Goal: Transaction & Acquisition: Purchase product/service

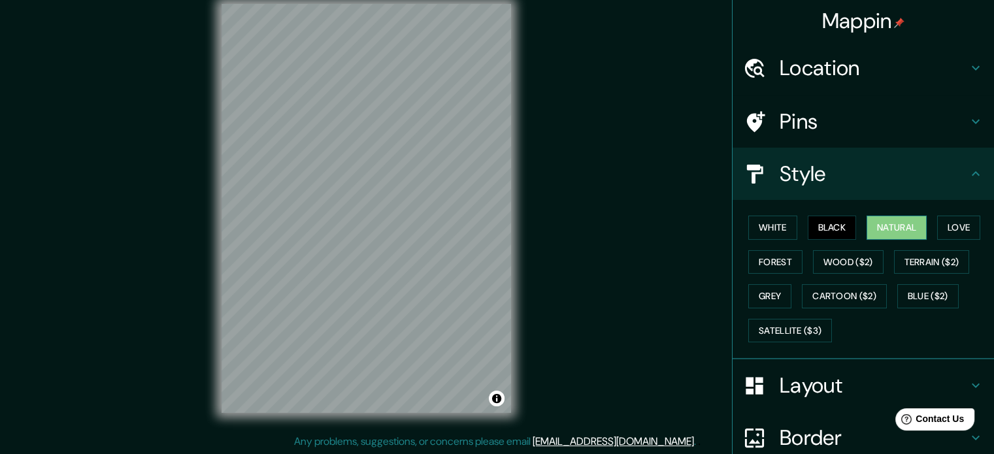
click at [906, 222] on button "Natural" at bounding box center [897, 228] width 60 height 24
click at [947, 228] on button "Love" at bounding box center [958, 228] width 43 height 24
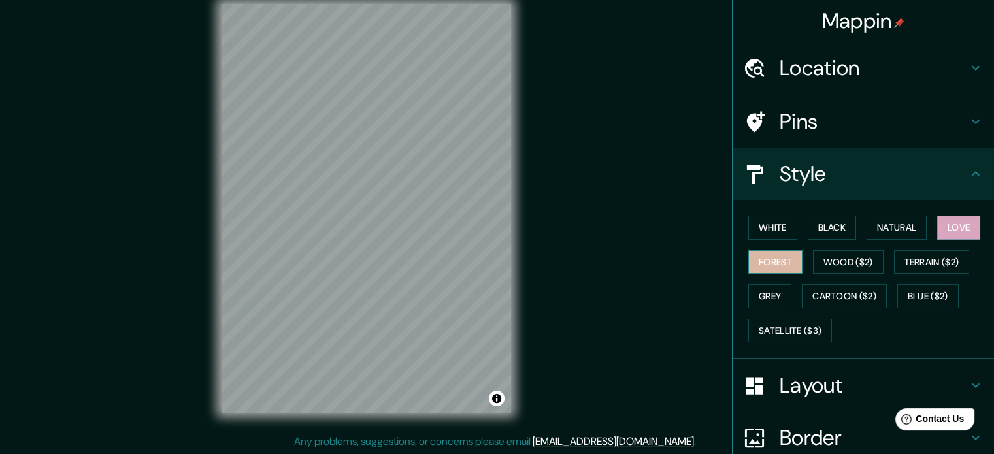
click at [775, 259] on button "Forest" at bounding box center [775, 262] width 54 height 24
click at [817, 261] on button "Wood ($2)" at bounding box center [848, 262] width 71 height 24
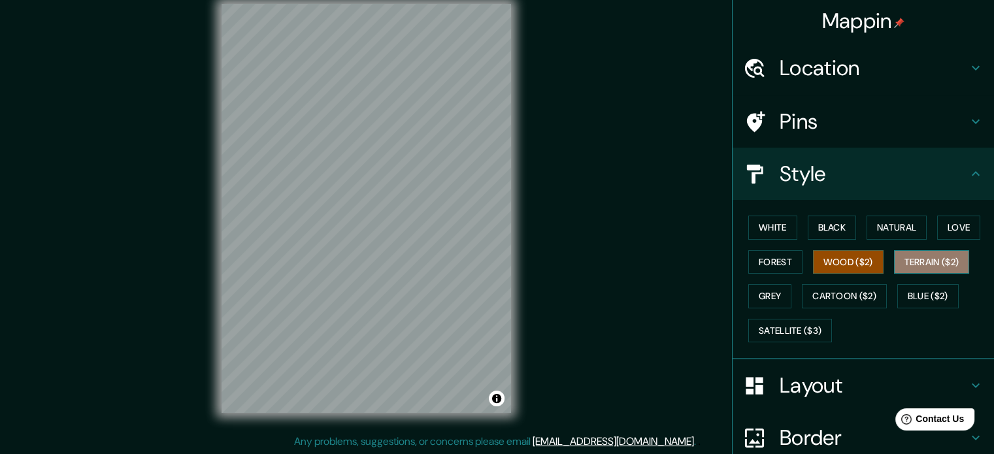
click at [912, 259] on button "Terrain ($2)" at bounding box center [932, 262] width 76 height 24
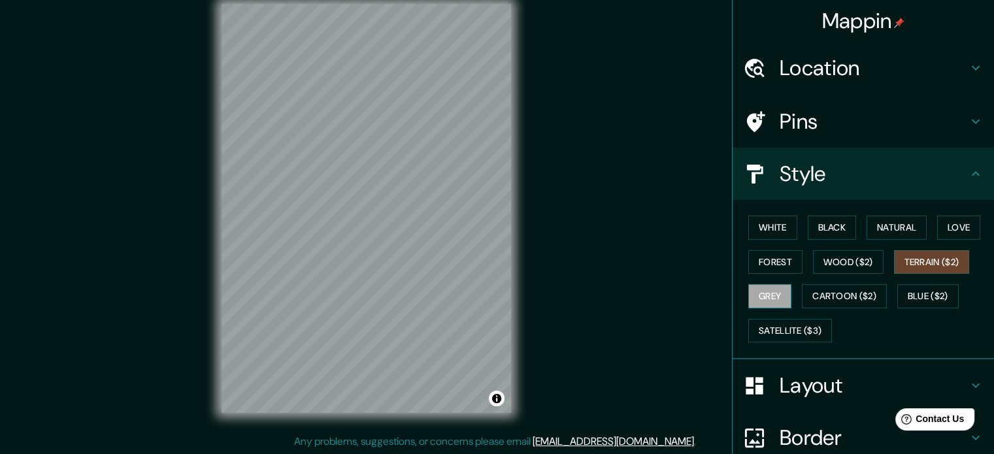
click at [771, 295] on button "Grey" at bounding box center [769, 296] width 43 height 24
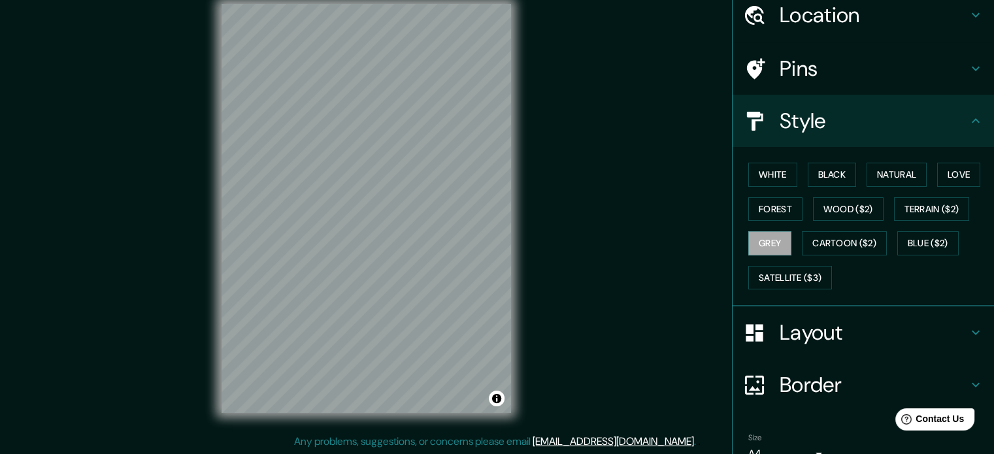
scroll to position [116, 0]
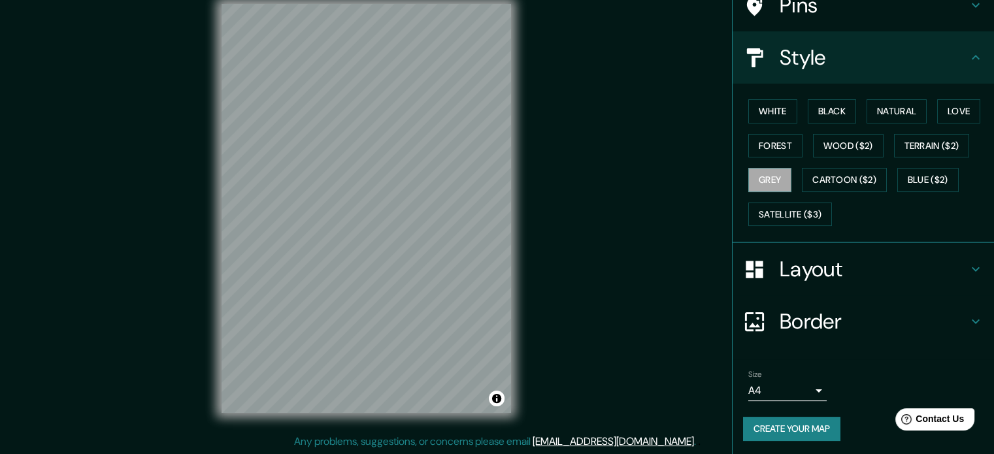
click at [791, 431] on button "Create your map" at bounding box center [791, 429] width 97 height 24
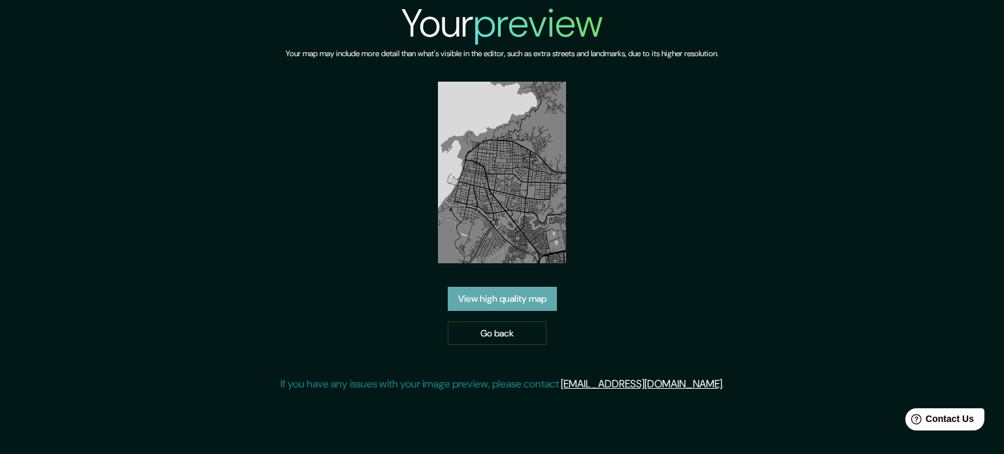
click at [507, 303] on link "View high quality map" at bounding box center [502, 299] width 109 height 24
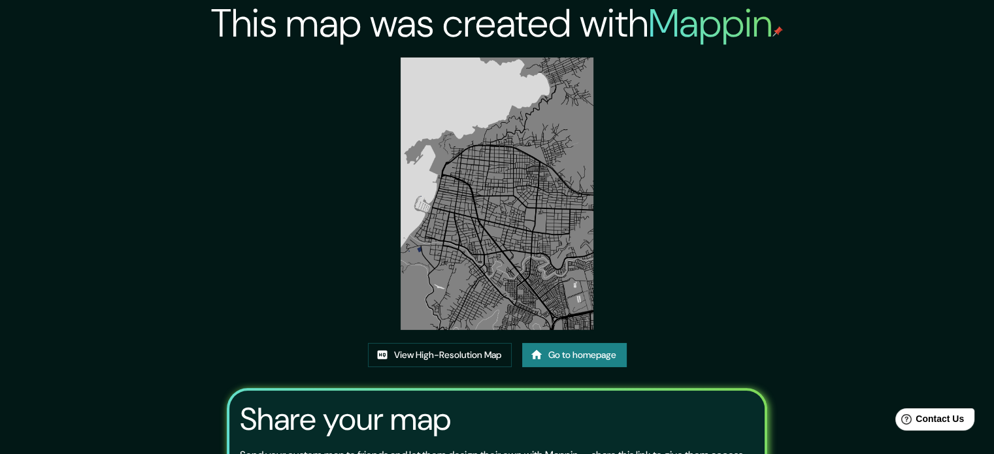
click at [515, 227] on img at bounding box center [497, 194] width 193 height 273
click at [486, 356] on link "View High-Resolution Map" at bounding box center [440, 355] width 144 height 24
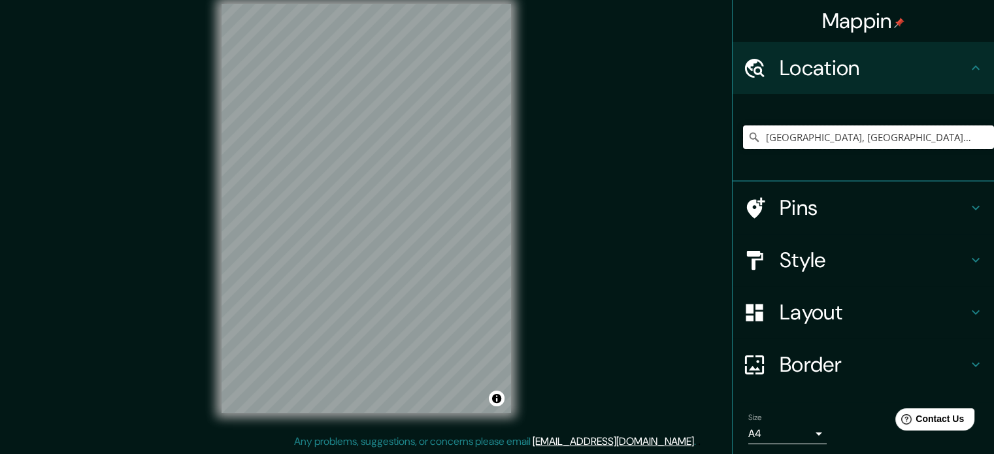
click at [833, 135] on input "[GEOGRAPHIC_DATA], [GEOGRAPHIC_DATA], [GEOGRAPHIC_DATA]" at bounding box center [868, 137] width 251 height 24
click at [916, 133] on input "[GEOGRAPHIC_DATA][PERSON_NAME][GEOGRAPHIC_DATA], [GEOGRAPHIC_DATA]" at bounding box center [868, 137] width 251 height 24
drag, startPoint x: 917, startPoint y: 133, endPoint x: 742, endPoint y: 142, distance: 174.7
click at [743, 142] on div "[GEOGRAPHIC_DATA][PERSON_NAME][GEOGRAPHIC_DATA], [GEOGRAPHIC_DATA]" at bounding box center [868, 137] width 251 height 24
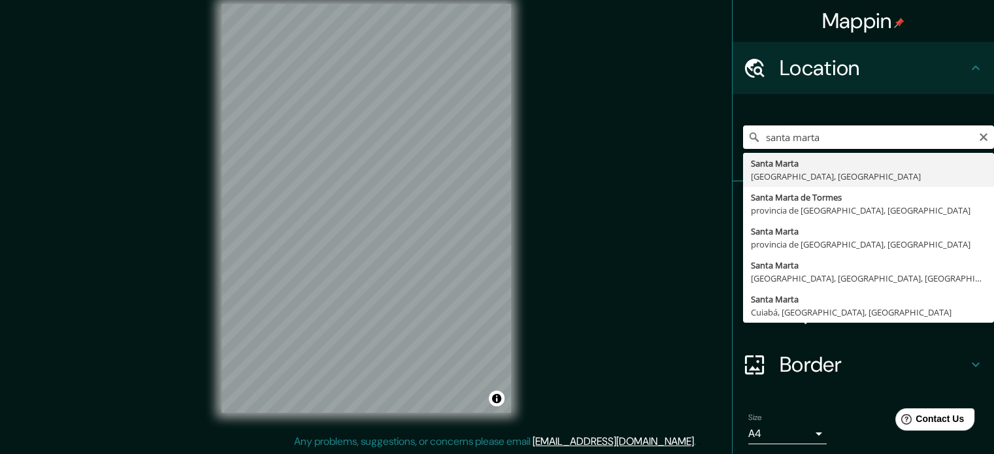
type input "[GEOGRAPHIC_DATA][PERSON_NAME][GEOGRAPHIC_DATA], [GEOGRAPHIC_DATA]"
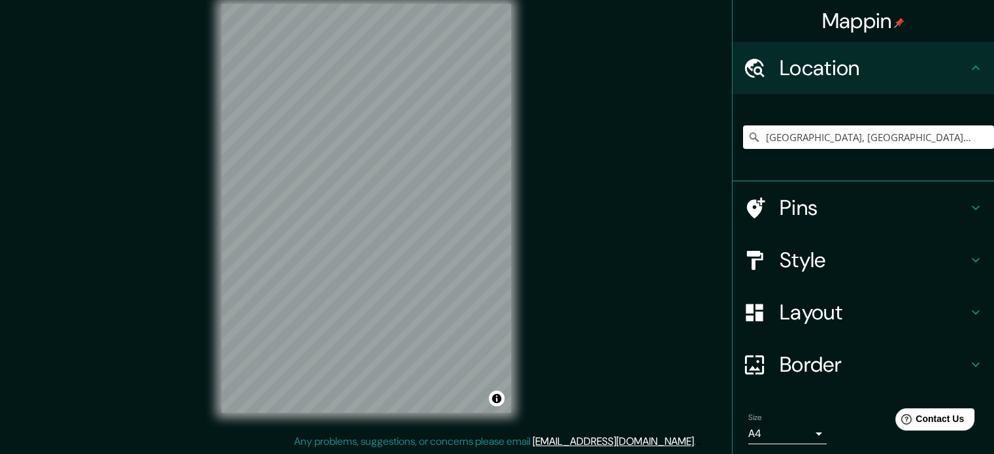
click at [821, 265] on h4 "Style" at bounding box center [874, 260] width 188 height 26
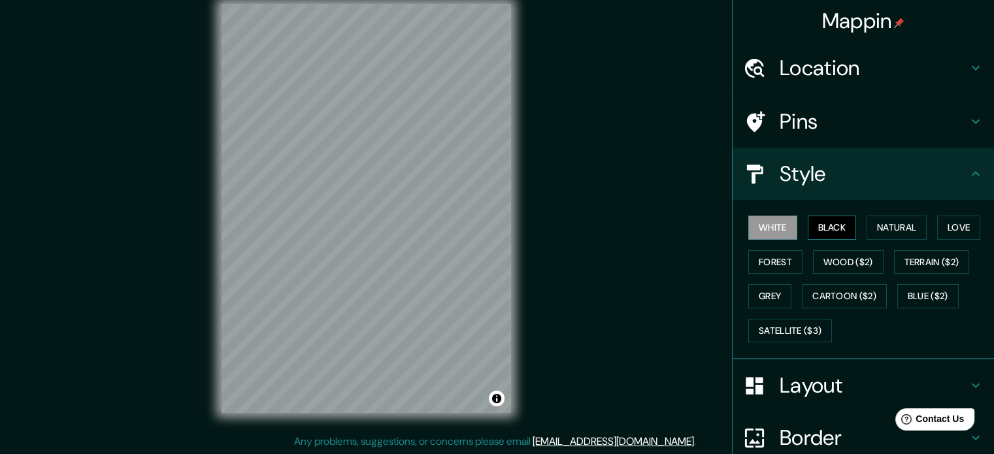
click at [814, 225] on button "Black" at bounding box center [832, 228] width 49 height 24
click at [888, 224] on button "Natural" at bounding box center [897, 228] width 60 height 24
click at [923, 227] on div "White Black Natural Love Forest Wood ($2) Terrain ($2) Grey Cartoon ($2) Blue (…" at bounding box center [868, 278] width 251 height 137
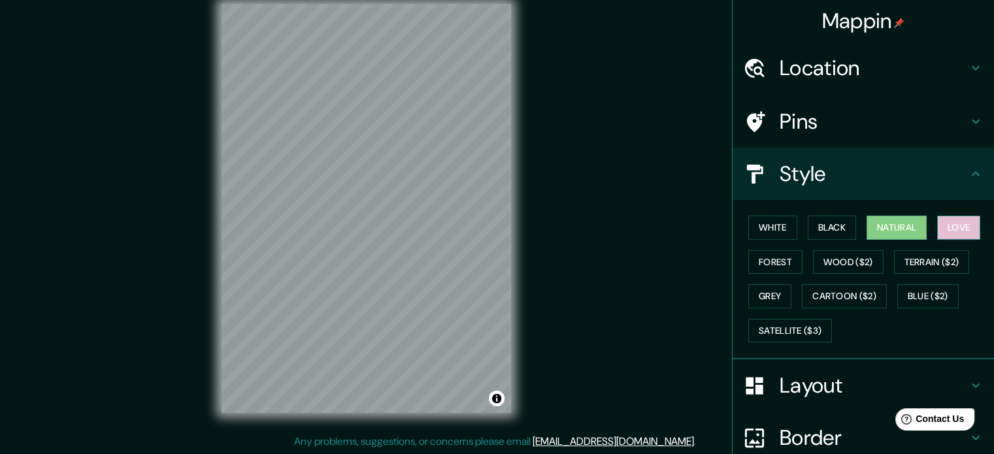
click at [946, 220] on button "Love" at bounding box center [958, 228] width 43 height 24
click at [774, 256] on button "Forest" at bounding box center [775, 262] width 54 height 24
click at [944, 229] on button "Love" at bounding box center [958, 228] width 43 height 24
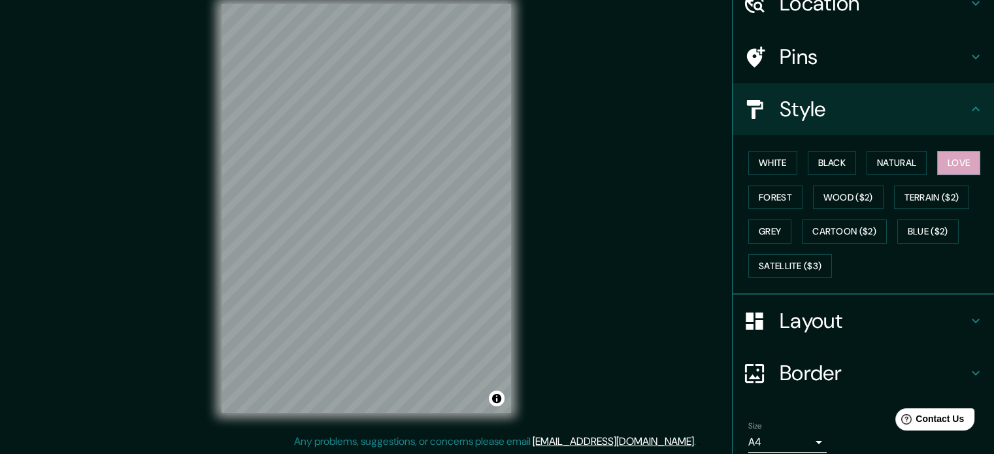
scroll to position [116, 0]
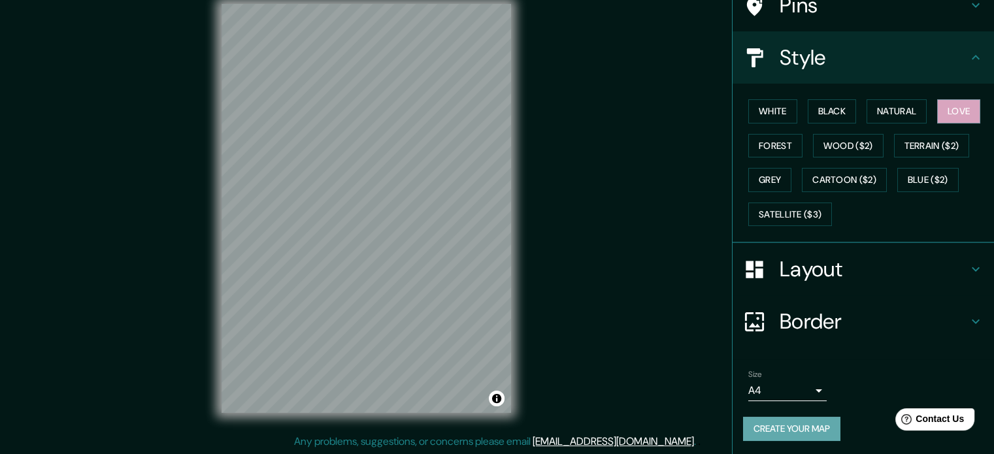
click at [805, 418] on button "Create your map" at bounding box center [791, 429] width 97 height 24
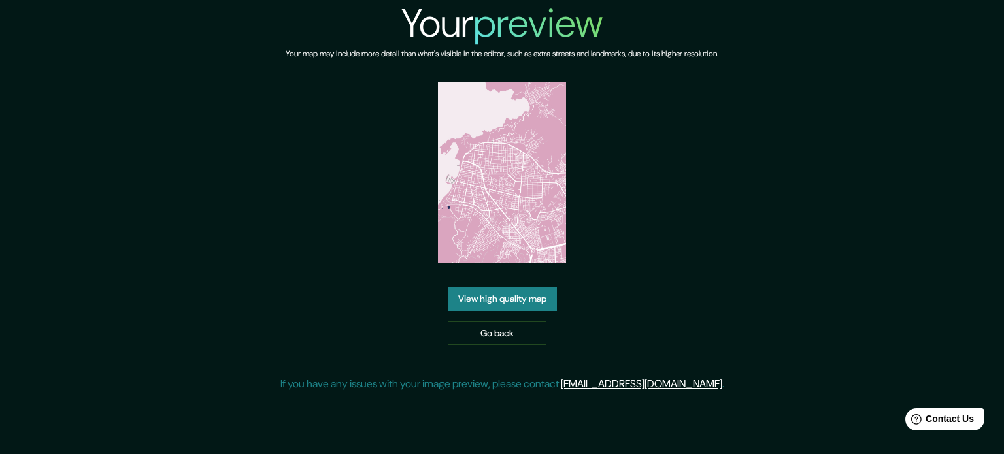
click at [512, 293] on link "View high quality map" at bounding box center [502, 299] width 109 height 24
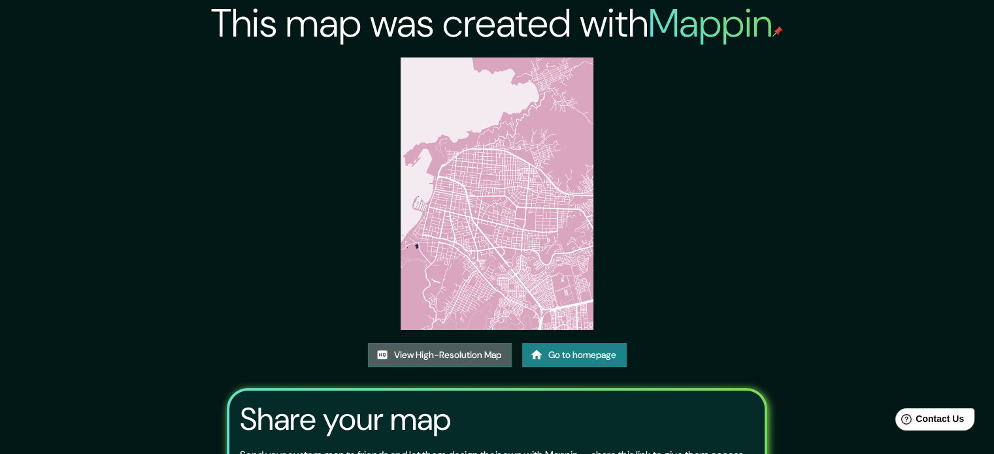
click at [486, 354] on link "View High-Resolution Map" at bounding box center [440, 355] width 144 height 24
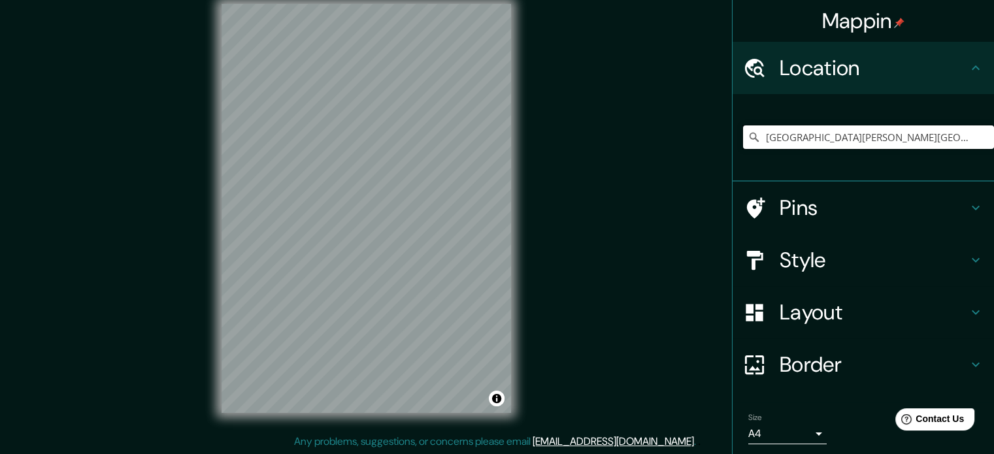
click at [920, 135] on input "[GEOGRAPHIC_DATA][PERSON_NAME][GEOGRAPHIC_DATA], [GEOGRAPHIC_DATA]" at bounding box center [868, 137] width 251 height 24
drag, startPoint x: 920, startPoint y: 135, endPoint x: 742, endPoint y: 135, distance: 178.4
click at [743, 135] on div "Santa Marta, Magdalena, Colombia" at bounding box center [868, 137] width 251 height 24
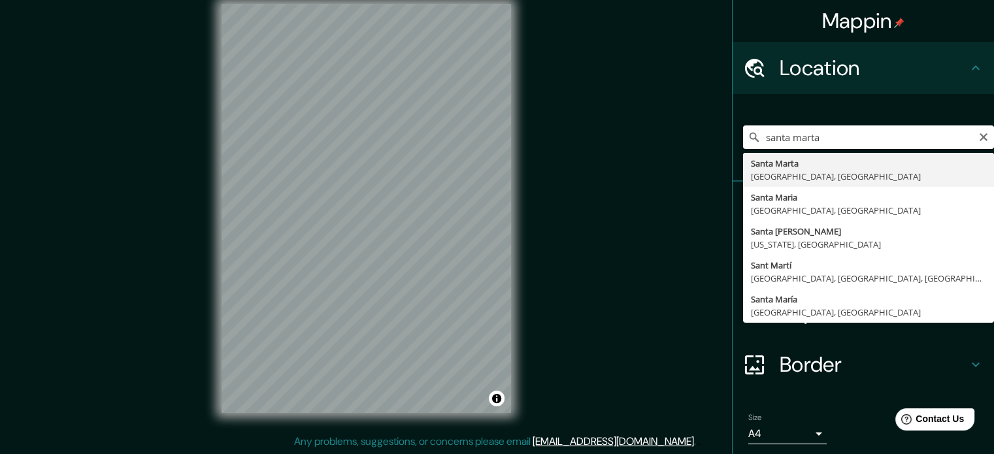
type input "Santa Marta, Magdalena, Colombia"
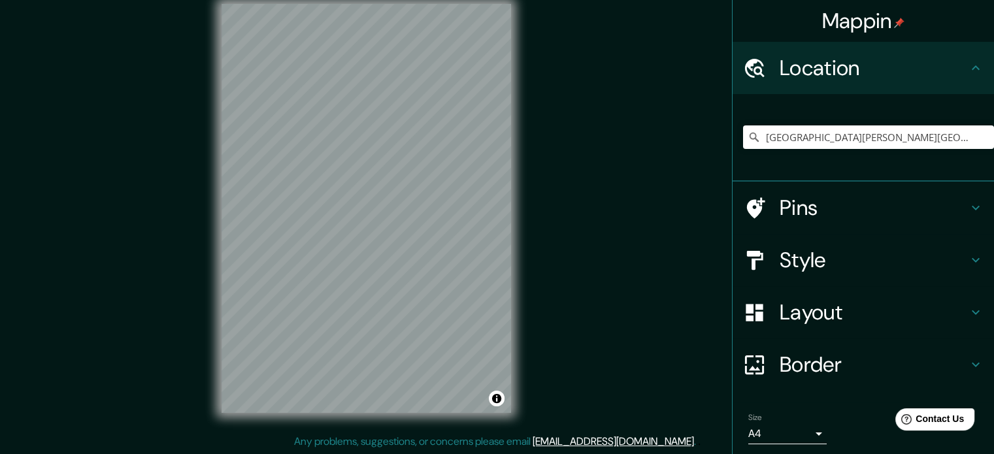
click at [841, 252] on h4 "Style" at bounding box center [874, 260] width 188 height 26
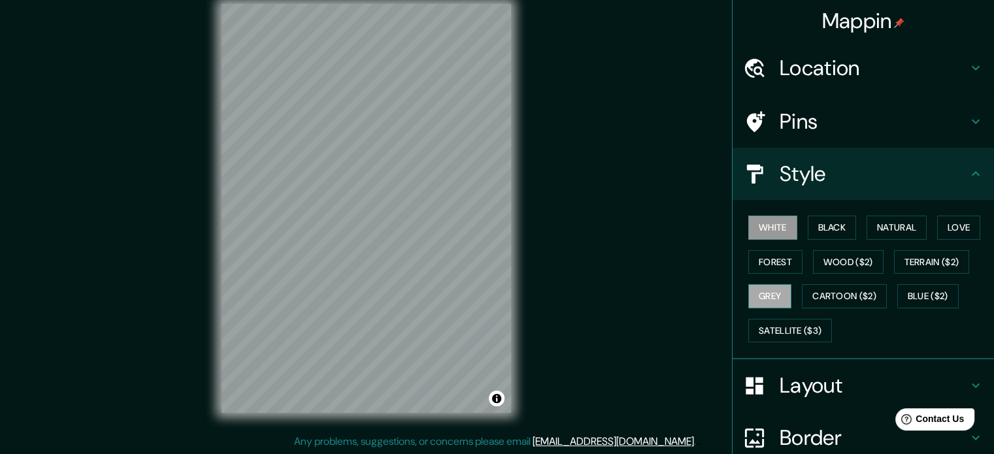
click at [767, 290] on button "Grey" at bounding box center [769, 296] width 43 height 24
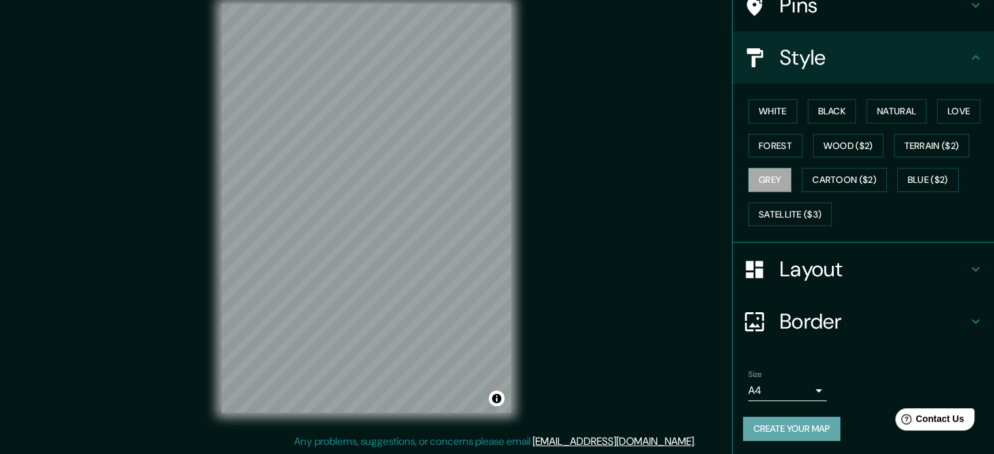
click at [795, 420] on button "Create your map" at bounding box center [791, 429] width 97 height 24
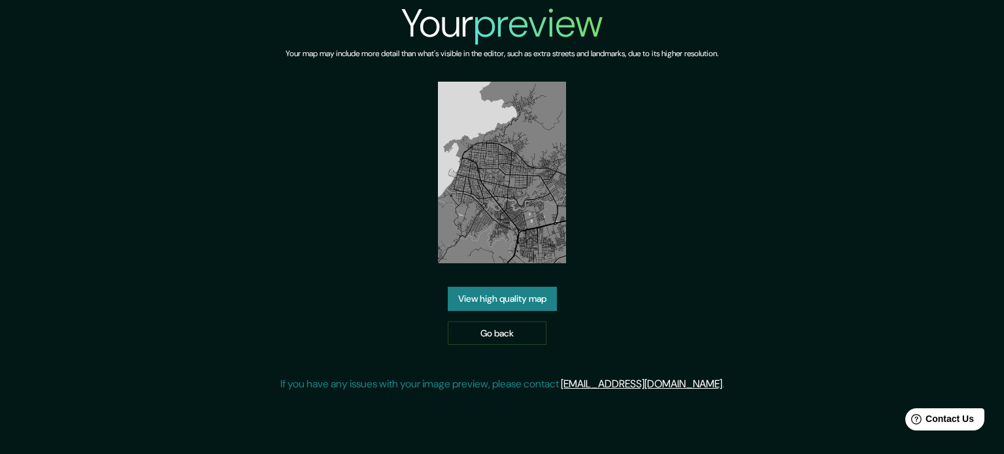
click at [531, 303] on link "View high quality map" at bounding box center [502, 299] width 109 height 24
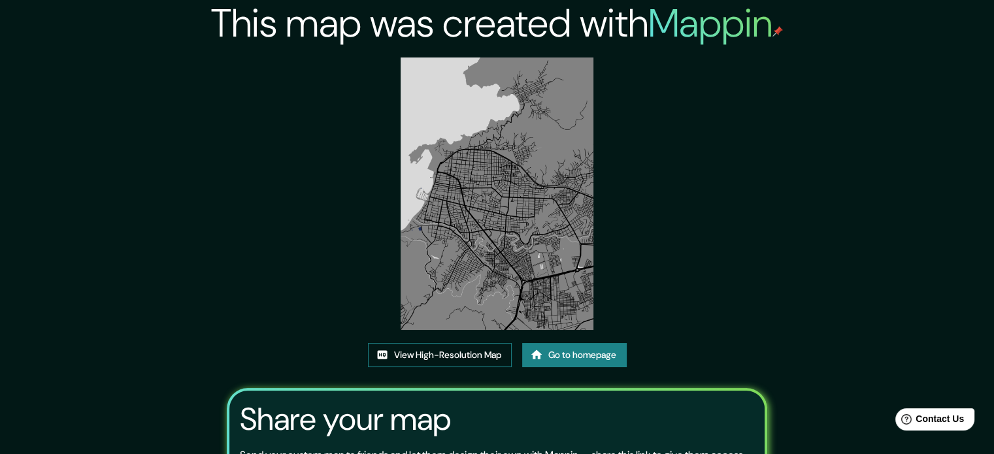
click at [439, 350] on link "View High-Resolution Map" at bounding box center [440, 355] width 144 height 24
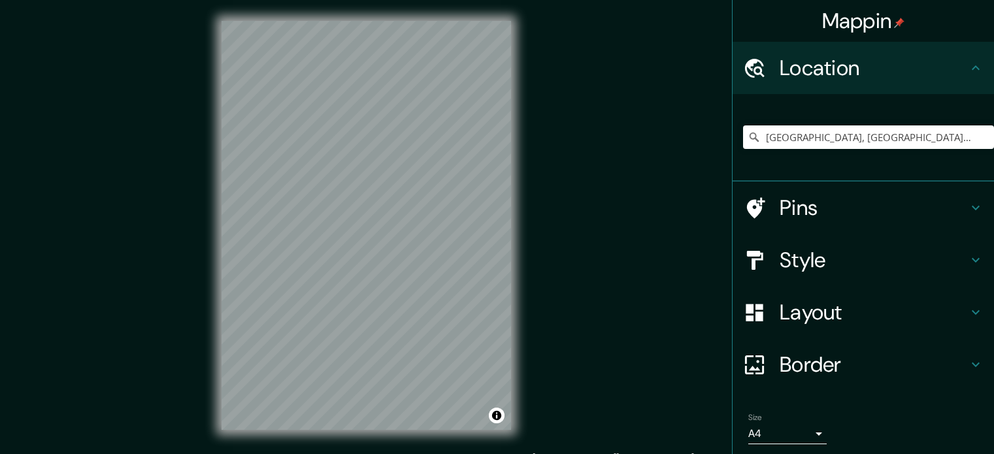
scroll to position [17, 0]
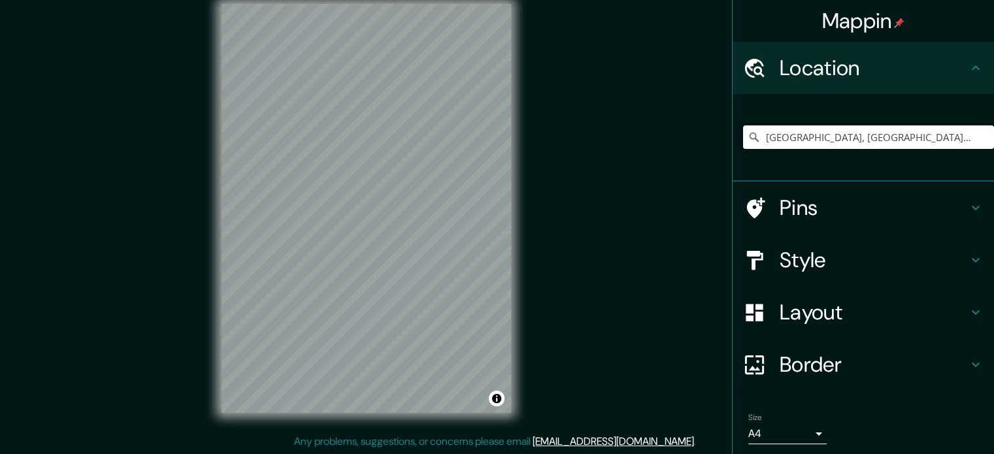
drag, startPoint x: 952, startPoint y: 143, endPoint x: 620, endPoint y: 141, distance: 332.7
click at [620, 141] on div "Mappin Location [GEOGRAPHIC_DATA], [GEOGRAPHIC_DATA], [GEOGRAPHIC_DATA] Pins St…" at bounding box center [497, 219] width 994 height 472
type input "São Paulo, São Paulo, Brasil"
click at [811, 267] on h4 "Style" at bounding box center [874, 260] width 188 height 26
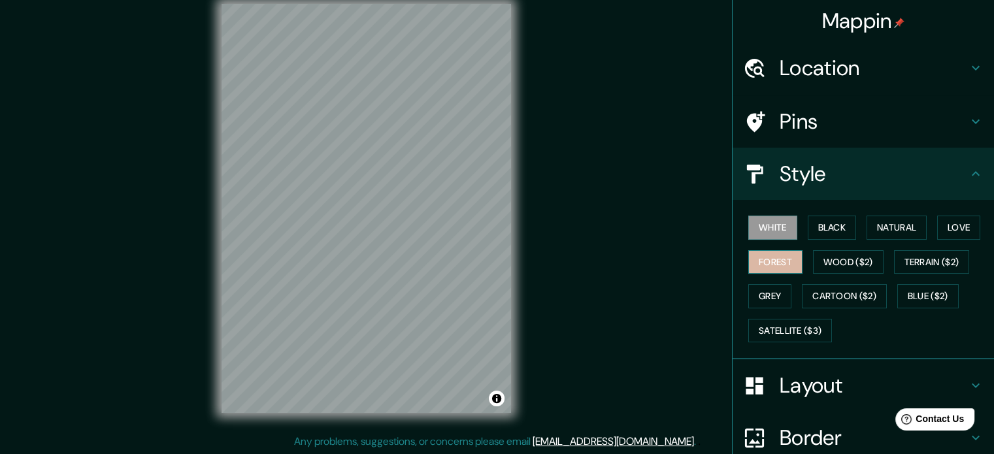
click at [765, 257] on button "Forest" at bounding box center [775, 262] width 54 height 24
click at [840, 76] on h4 "Location" at bounding box center [874, 68] width 188 height 26
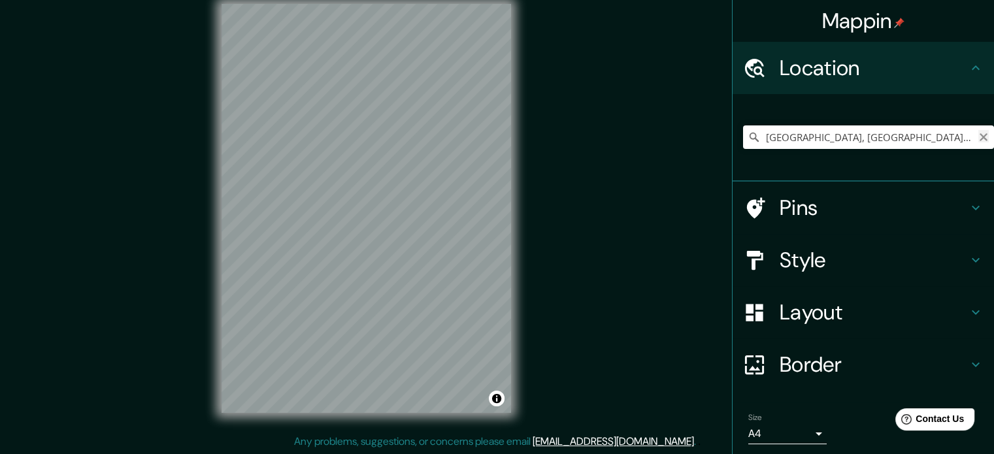
click at [978, 135] on icon "Clear" at bounding box center [983, 137] width 10 height 10
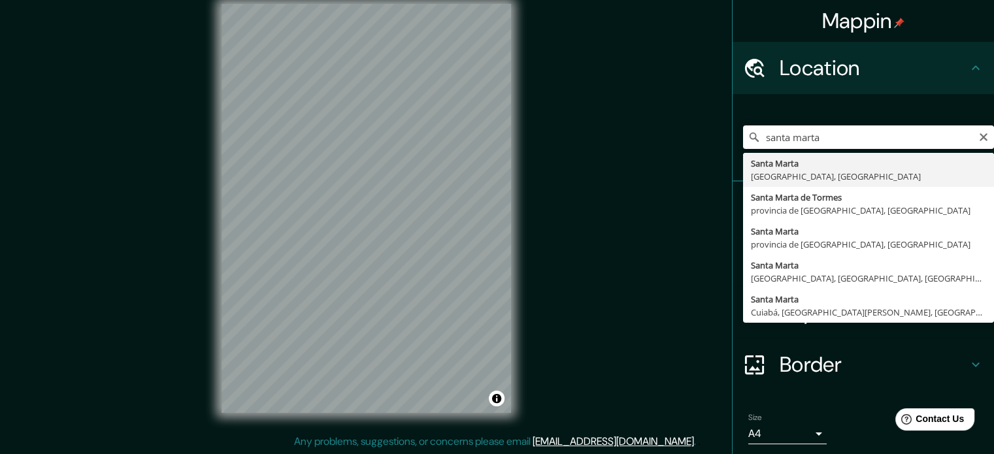
type input "[GEOGRAPHIC_DATA], [GEOGRAPHIC_DATA], [GEOGRAPHIC_DATA]"
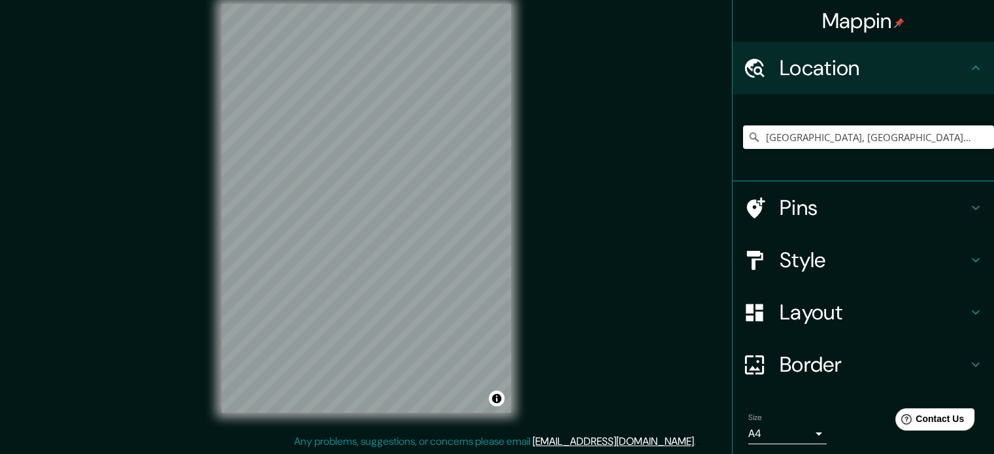
scroll to position [44, 0]
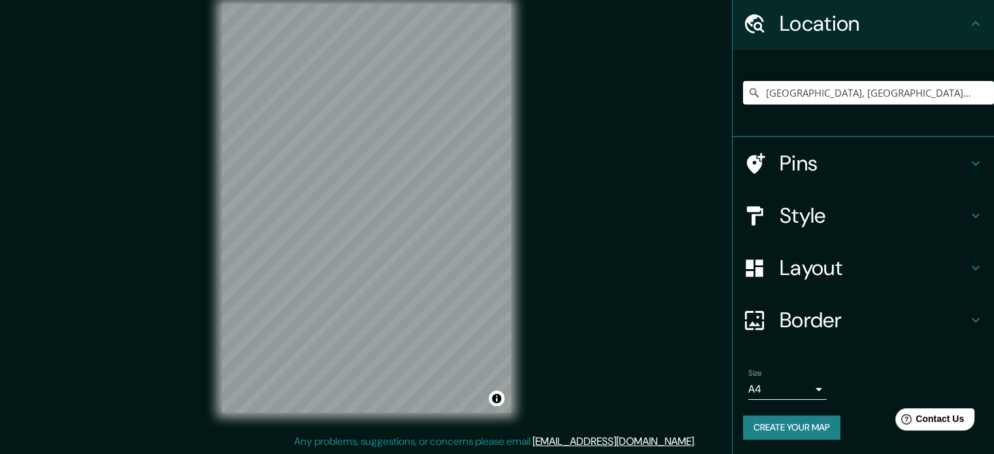
click at [780, 432] on button "Create your map" at bounding box center [791, 428] width 97 height 24
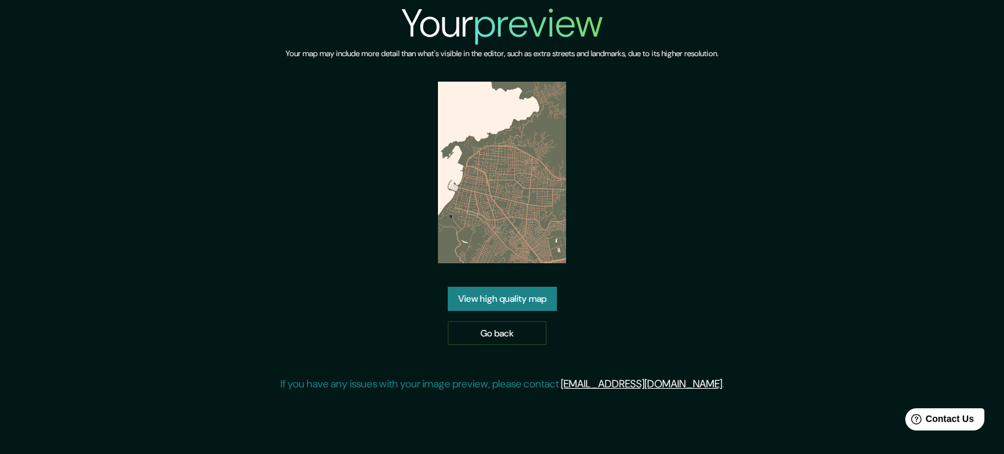
click at [516, 290] on link "View high quality map" at bounding box center [502, 299] width 109 height 24
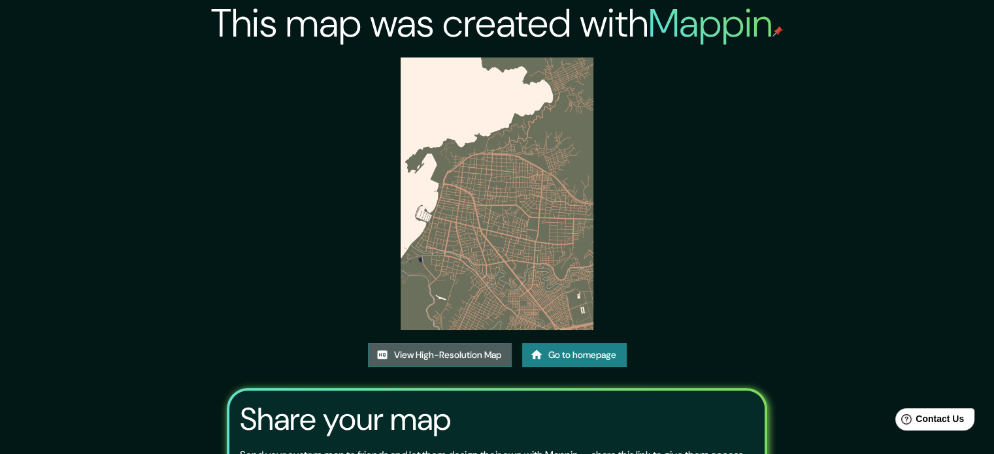
click at [463, 354] on link "View High-Resolution Map" at bounding box center [440, 355] width 144 height 24
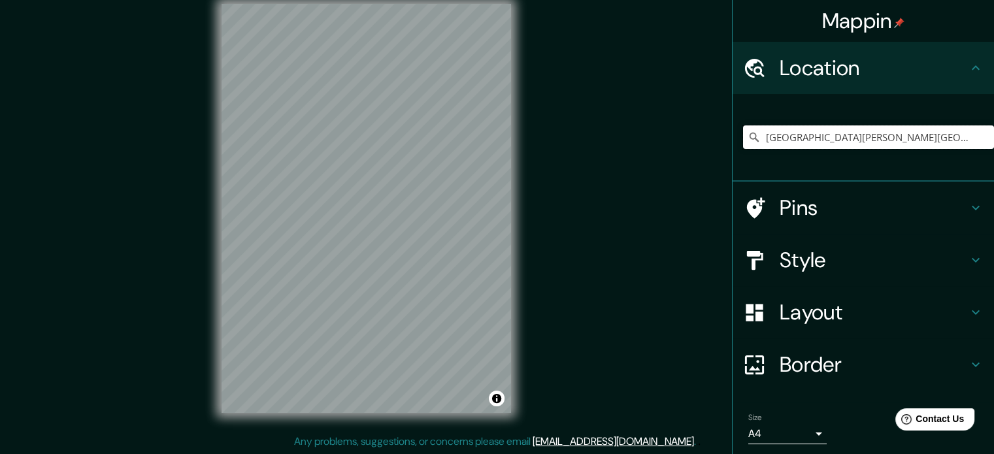
drag, startPoint x: 936, startPoint y: 131, endPoint x: 663, endPoint y: 138, distance: 273.3
click at [663, 138] on div "Mappin Location [GEOGRAPHIC_DATA][PERSON_NAME][GEOGRAPHIC_DATA], [GEOGRAPHIC_DA…" at bounding box center [497, 219] width 994 height 472
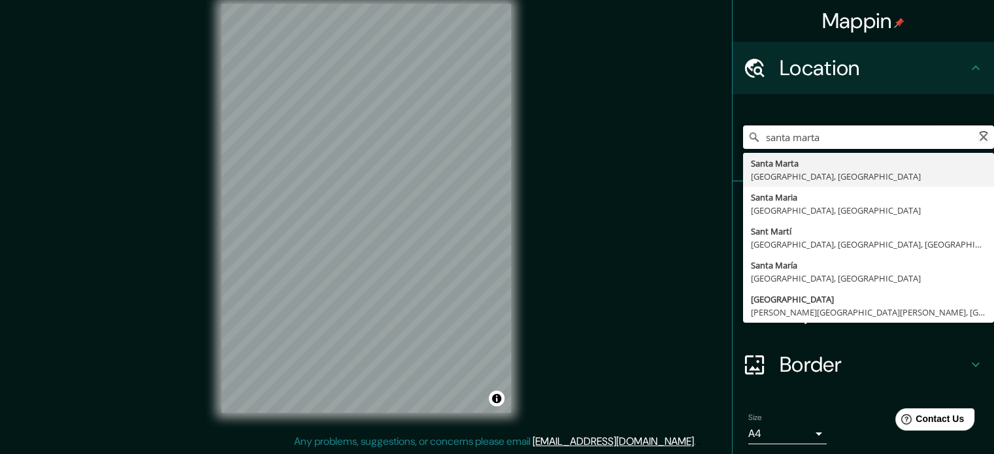
type input "[GEOGRAPHIC_DATA][PERSON_NAME][GEOGRAPHIC_DATA], [GEOGRAPHIC_DATA]"
click at [811, 361] on h4 "Border" at bounding box center [874, 365] width 188 height 26
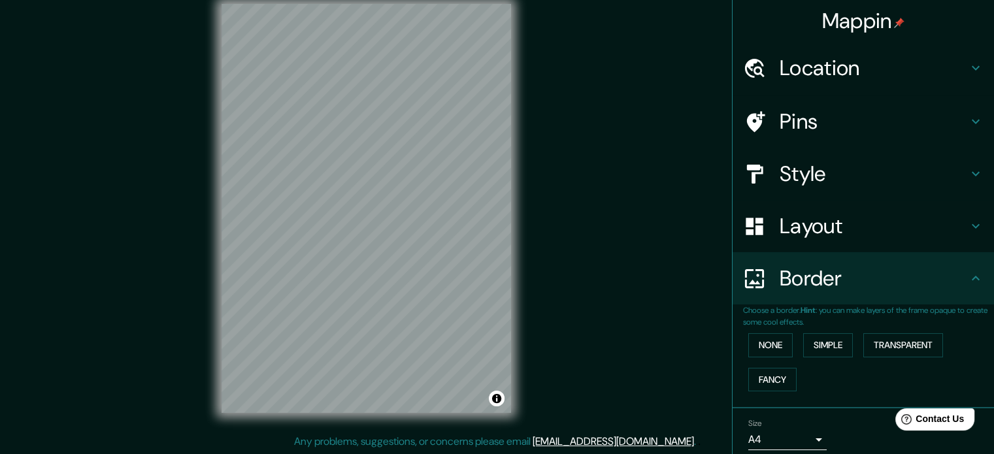
click at [804, 169] on h4 "Style" at bounding box center [874, 174] width 188 height 26
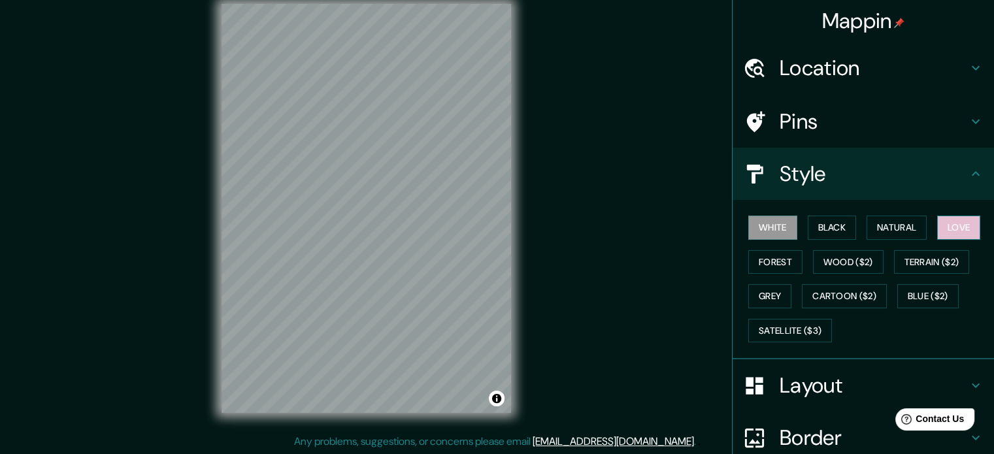
click at [944, 229] on button "Love" at bounding box center [958, 228] width 43 height 24
click at [897, 228] on button "Natural" at bounding box center [897, 228] width 60 height 24
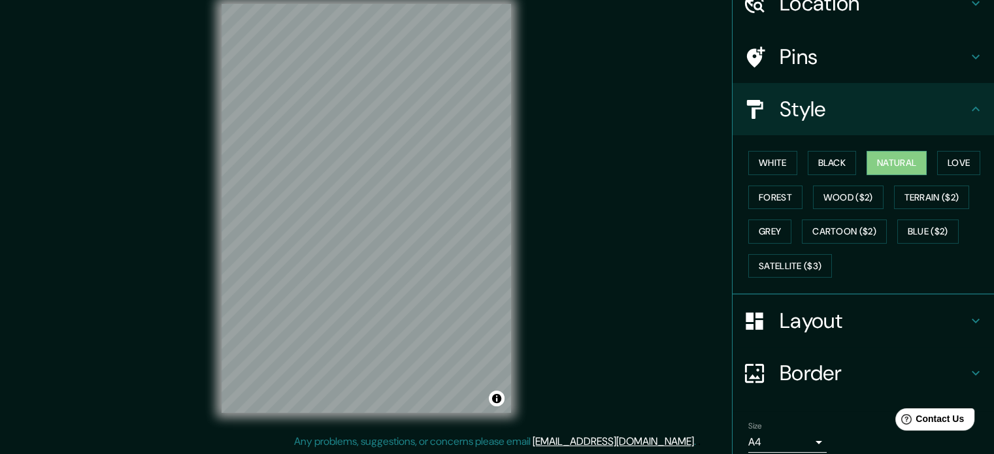
scroll to position [116, 0]
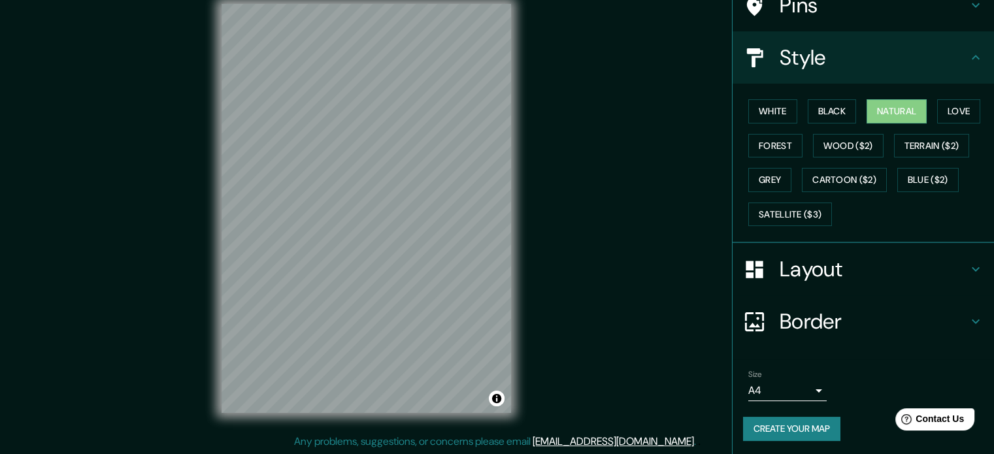
click at [786, 422] on button "Create your map" at bounding box center [791, 429] width 97 height 24
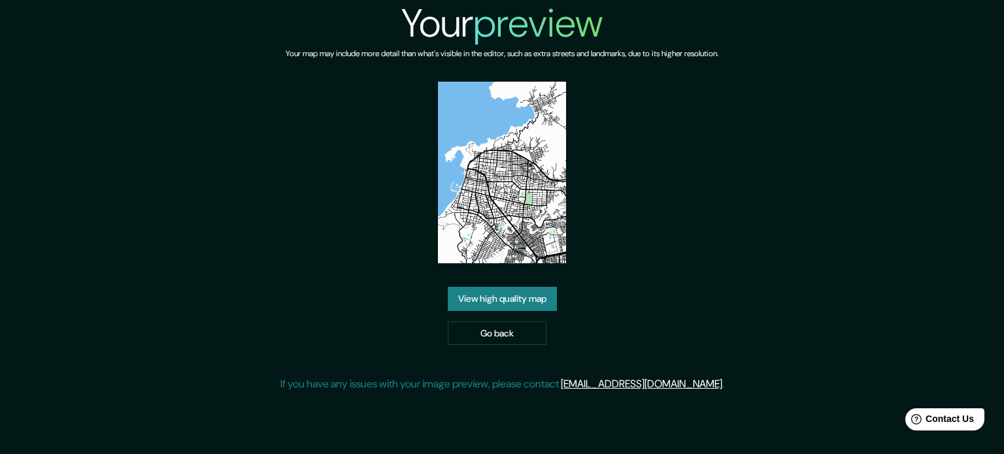
click at [507, 299] on link "View high quality map" at bounding box center [502, 299] width 109 height 24
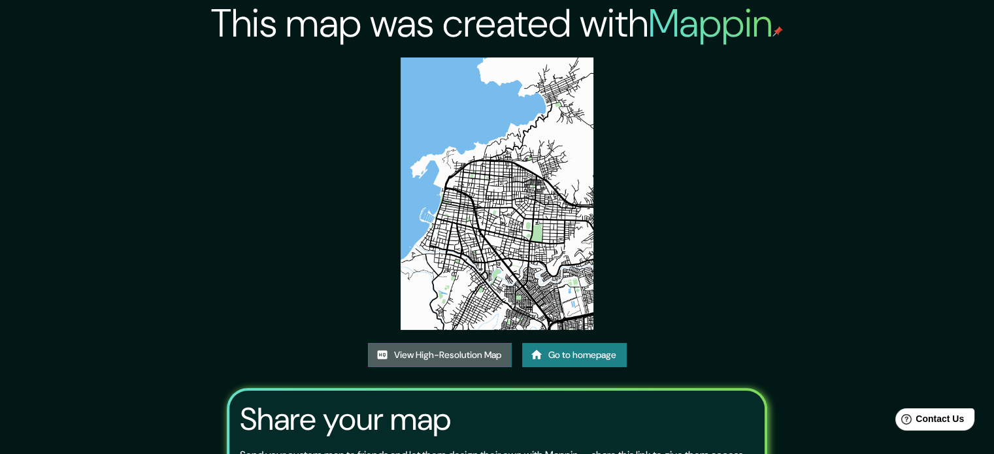
click at [444, 350] on link "View High-Resolution Map" at bounding box center [440, 355] width 144 height 24
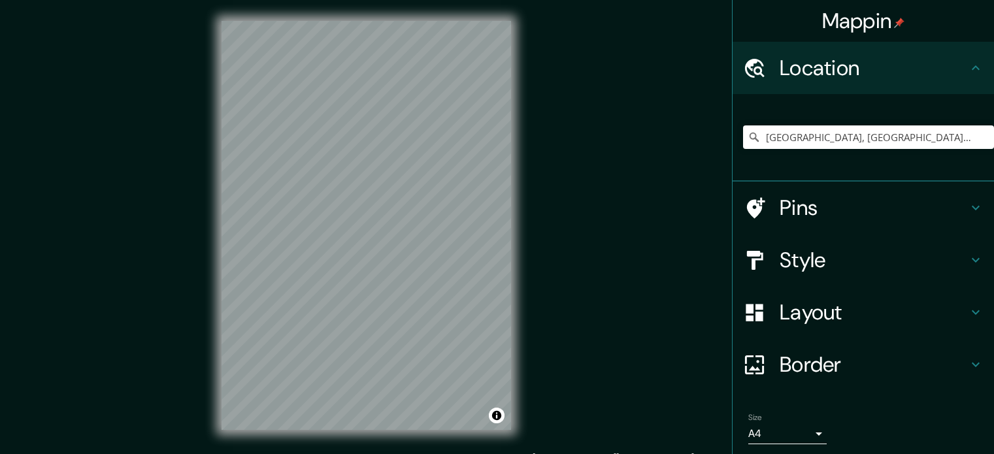
scroll to position [17, 0]
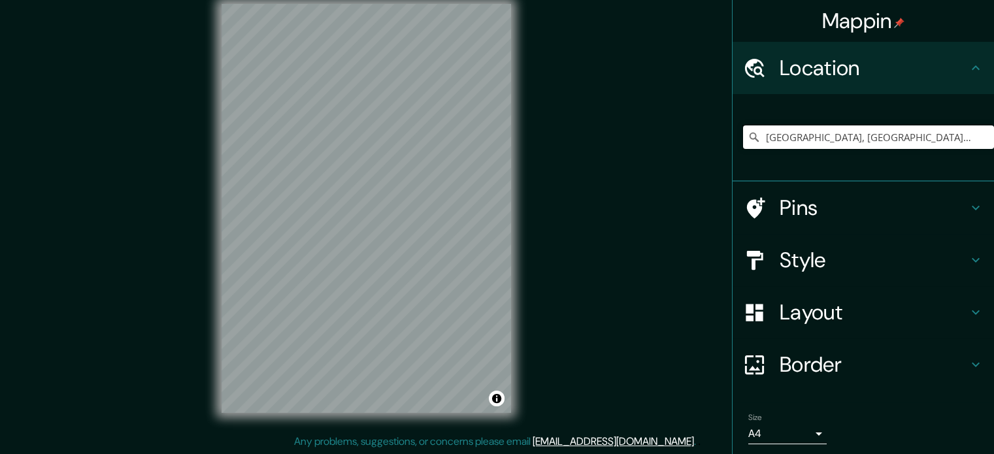
drag, startPoint x: 739, startPoint y: 133, endPoint x: 705, endPoint y: 133, distance: 34.0
click at [705, 133] on div "Mappin Location Santa Marta, Magdalena, Colombia Pins Style Layout Border Choos…" at bounding box center [497, 219] width 994 height 472
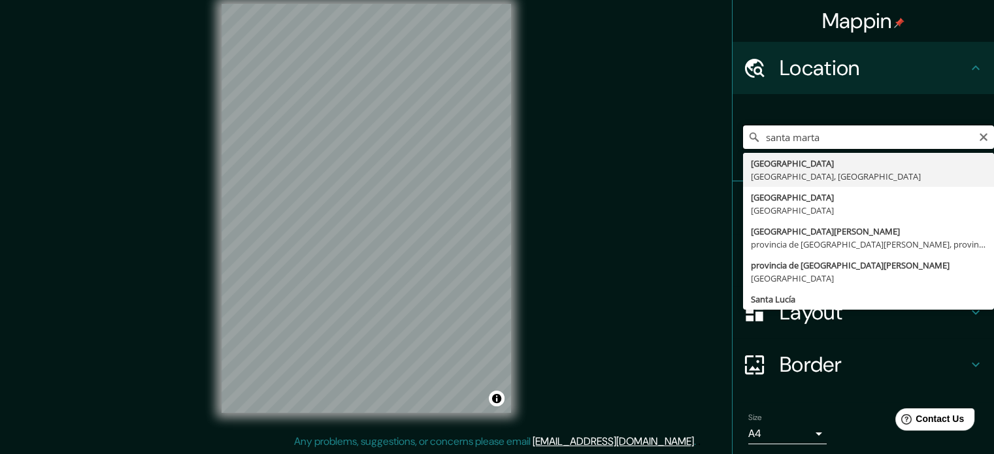
type input "Santa Marta, Magdalena, Colombia"
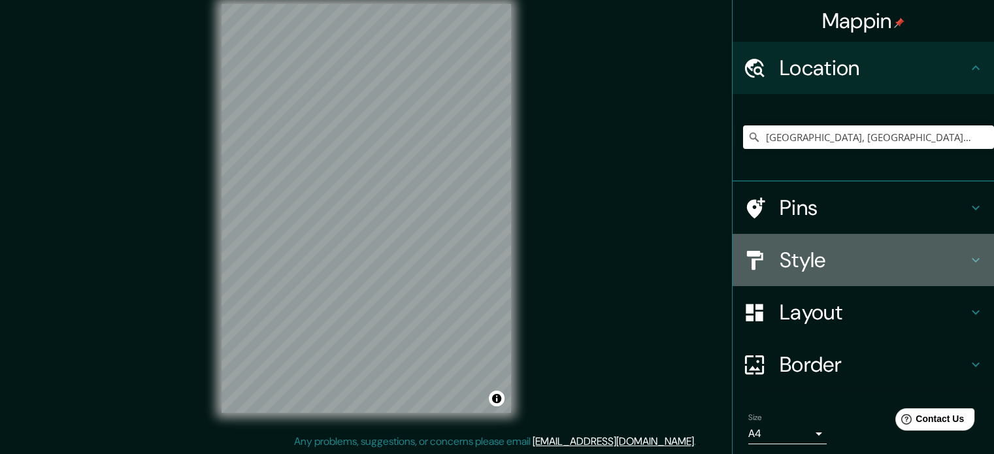
click at [821, 250] on h4 "Style" at bounding box center [874, 260] width 188 height 26
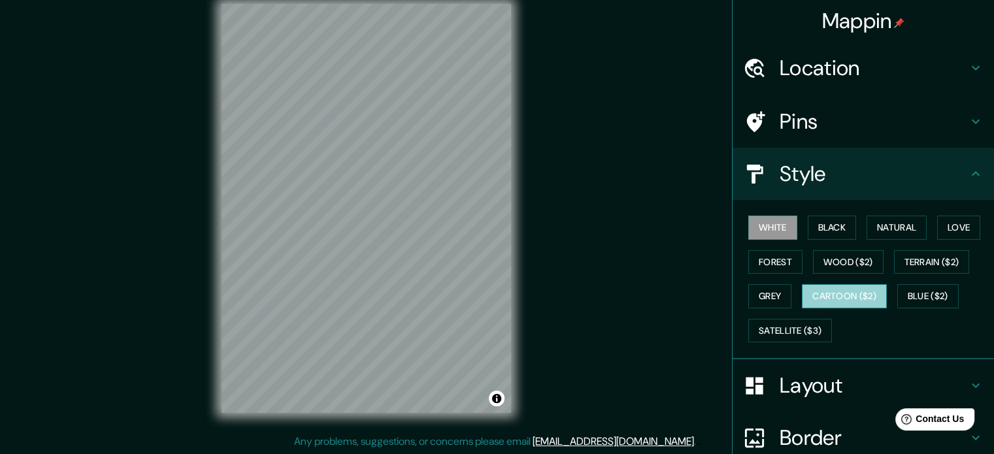
click at [810, 290] on button "Cartoon ($2)" at bounding box center [844, 296] width 85 height 24
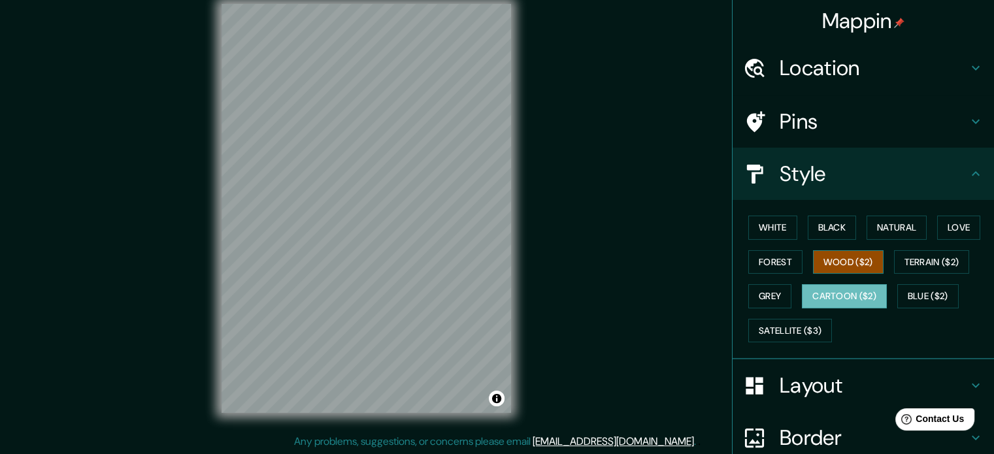
click at [837, 263] on button "Wood ($2)" at bounding box center [848, 262] width 71 height 24
click at [923, 288] on button "Blue ($2)" at bounding box center [927, 296] width 61 height 24
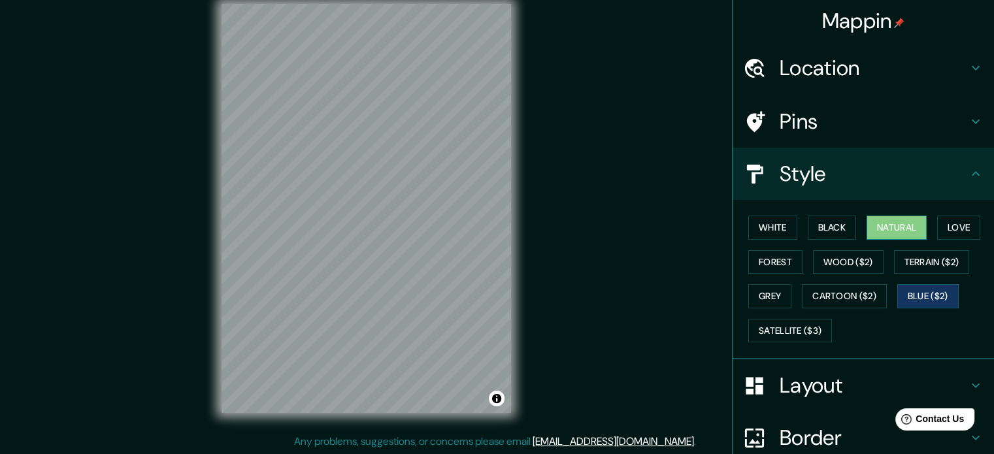
scroll to position [116, 0]
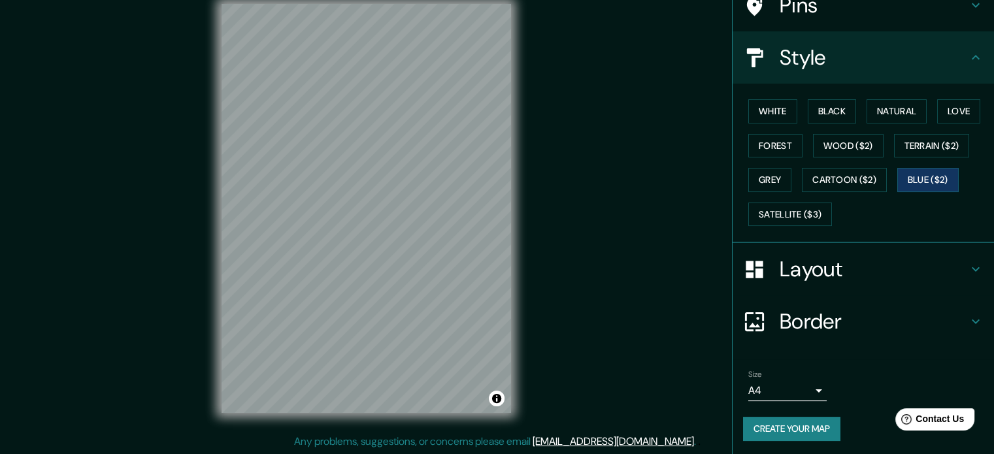
click at [812, 418] on button "Create your map" at bounding box center [791, 429] width 97 height 24
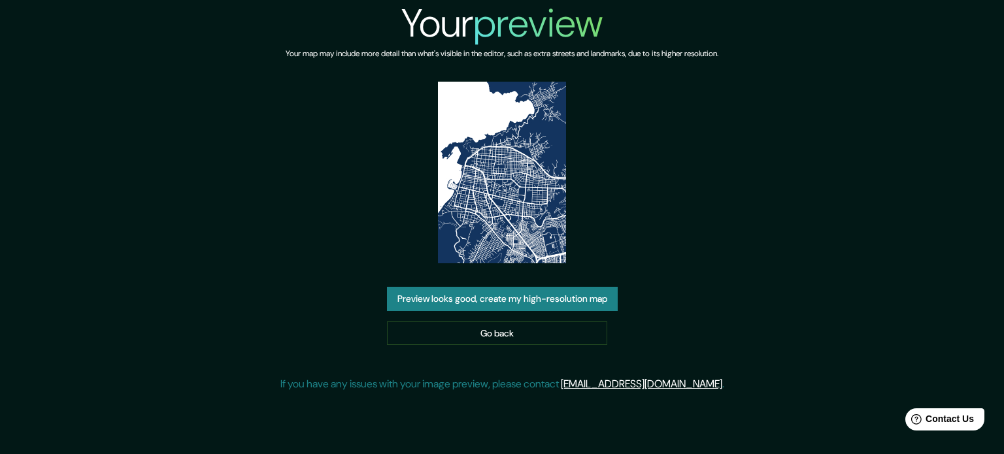
click at [459, 305] on button "Preview looks good, create my high-resolution map" at bounding box center [502, 299] width 231 height 24
